Goal: Information Seeking & Learning: Learn about a topic

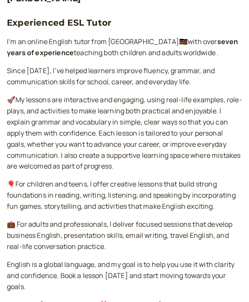
scroll to position [164, 0]
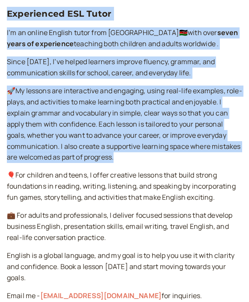
drag, startPoint x: 6, startPoint y: 34, endPoint x: 201, endPoint y: 153, distance: 228.1
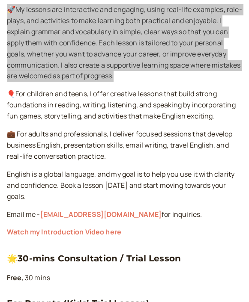
scroll to position [247, 0]
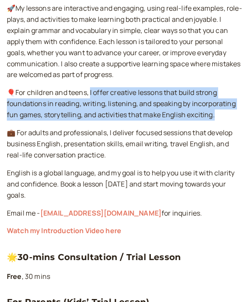
drag, startPoint x: 91, startPoint y: 94, endPoint x: 227, endPoint y: 113, distance: 137.7
click at [227, 113] on p "🎈For children and teens, I offer creative lessons that build strong foundations…" at bounding box center [124, 103] width 235 height 33
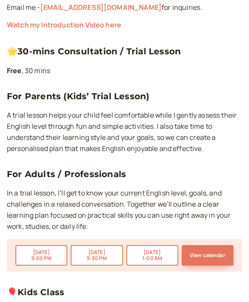
scroll to position [461, 0]
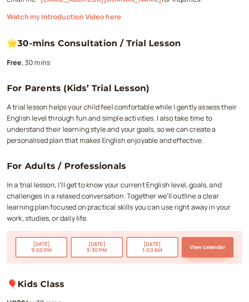
click at [22, 106] on p "A trial lesson helps your child feel comfortable while I gently assess their En…" at bounding box center [124, 124] width 235 height 44
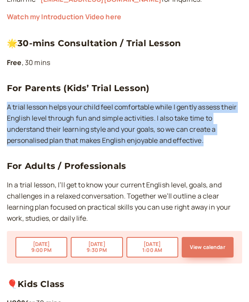
drag, startPoint x: 8, startPoint y: 109, endPoint x: 212, endPoint y: 150, distance: 208.0
click at [212, 150] on div "🌟30-mins Consultation / Trial Lesson Free , 30 mins For Parents (Kids’ Trial Le…" at bounding box center [124, 149] width 235 height 227
copy p "A trial lesson helps your child feel comfortable while I gently assess their En…"
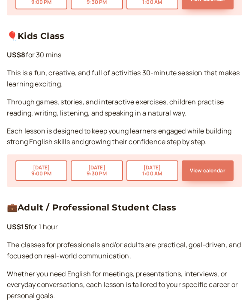
scroll to position [718, 0]
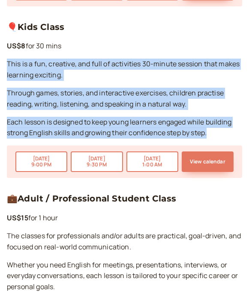
drag, startPoint x: 8, startPoint y: 63, endPoint x: 225, endPoint y: 139, distance: 230.2
click at [225, 139] on div "🎈Kids Class US$8 for 30 mins This is a fun, creative, and full of activities 30…" at bounding box center [124, 99] width 235 height 158
copy div "This is a fun, creative, and full of activities 30-minute session that makes le…"
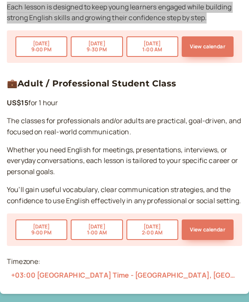
scroll to position [834, 0]
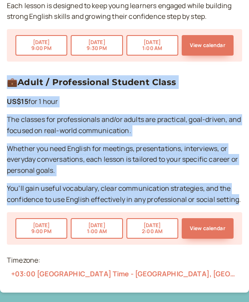
drag, startPoint x: 6, startPoint y: 119, endPoint x: 240, endPoint y: 203, distance: 248.8
copy div "💼Adult / Professional Student Class US$15 for 1 hour The classes for profession…"
click at [206, 130] on p "The classes for professionals and/or adults are practical, goal-driven, and foc…" at bounding box center [124, 125] width 235 height 22
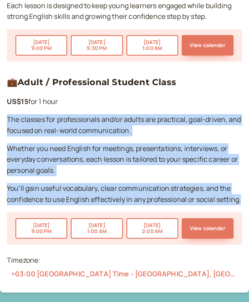
drag, startPoint x: 9, startPoint y: 119, endPoint x: 242, endPoint y: 205, distance: 248.5
copy div "The classes for professionals and/or adults are practical, goal-driven, and foc…"
click at [78, 160] on p "Whether you need English for meetings, presentations, interviews, or everyday c…" at bounding box center [124, 159] width 235 height 33
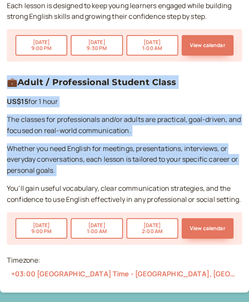
drag, startPoint x: 6, startPoint y: 148, endPoint x: 142, endPoint y: 181, distance: 140.4
click at [23, 160] on p "Whether you need English for meetings, presentations, interviews, or everyday c…" at bounding box center [124, 159] width 235 height 33
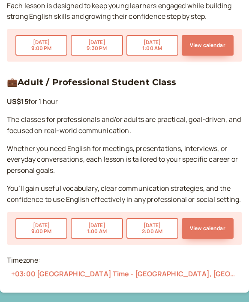
drag, startPoint x: 7, startPoint y: 148, endPoint x: 242, endPoint y: 205, distance: 241.7
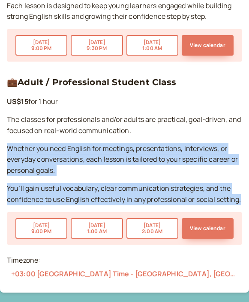
drag, startPoint x: 242, startPoint y: 202, endPoint x: 9, endPoint y: 149, distance: 239.1
copy div "Whether you need English for meetings, presentations, interviews, or everyday c…"
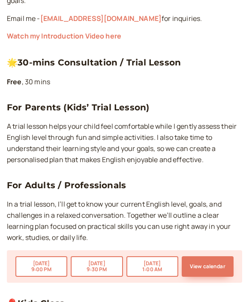
scroll to position [447, 0]
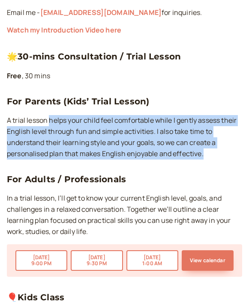
drag, startPoint x: 49, startPoint y: 121, endPoint x: 212, endPoint y: 157, distance: 167.1
click at [212, 157] on p "A trial lesson helps your child feel comfortable while I gently assess their En…" at bounding box center [124, 137] width 235 height 44
copy p "helps your child feel comfortable while I gently assess their English level thr…"
